Goal: Find specific page/section

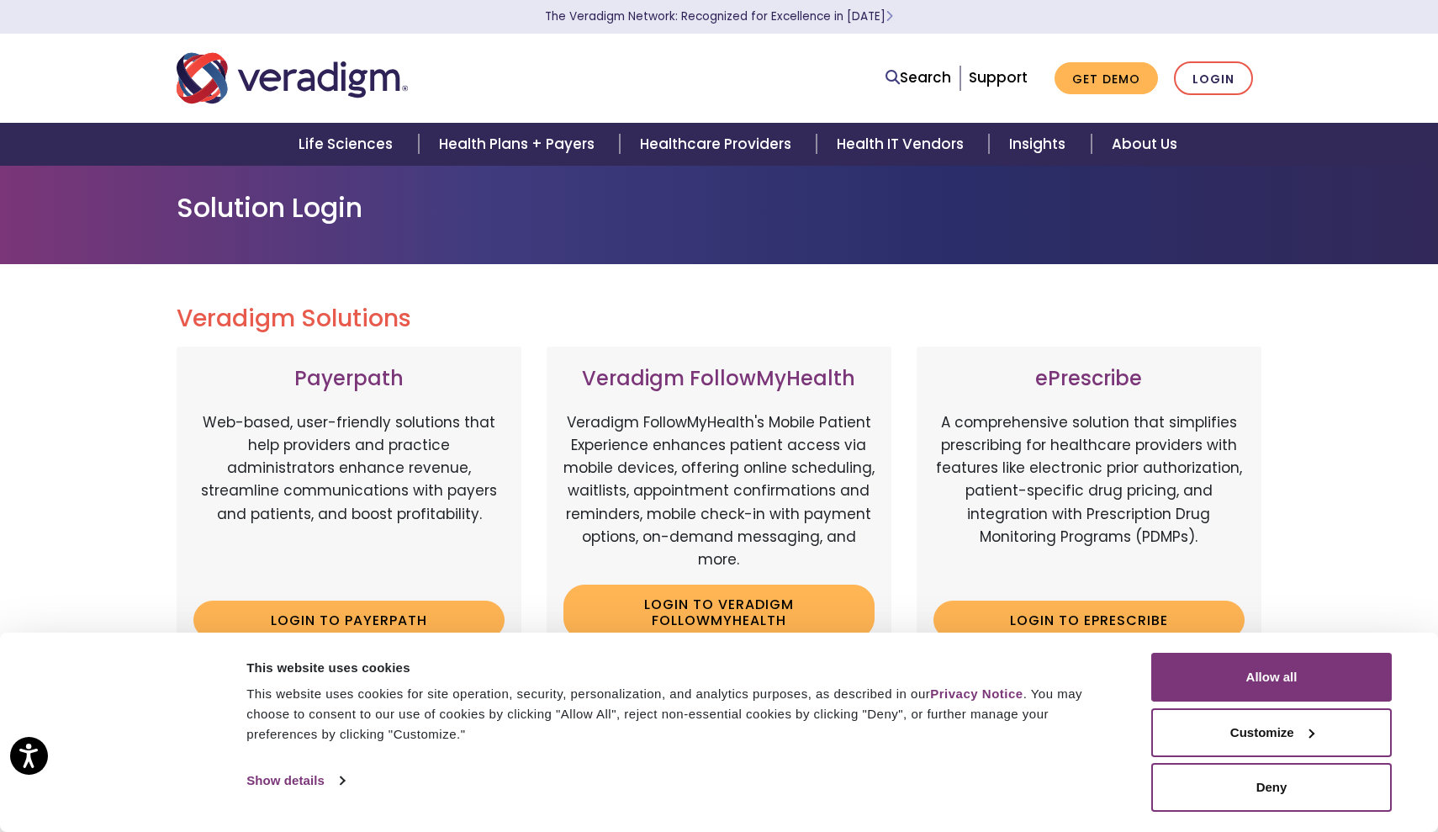
click at [1275, 76] on nav "Search Support Get Demo Login" at bounding box center [719, 78] width 1438 height 89
click at [1216, 75] on link "Login" at bounding box center [1213, 78] width 79 height 34
